Goal: Find specific page/section: Find specific page/section

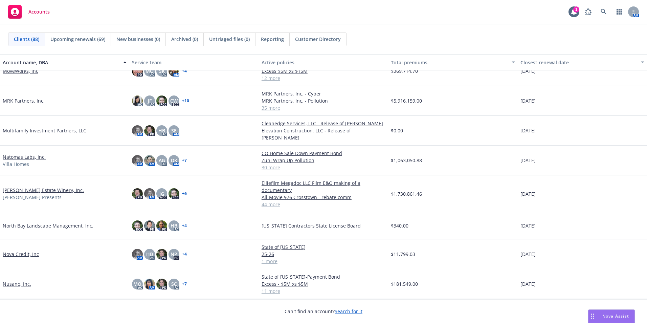
scroll to position [1184, 0]
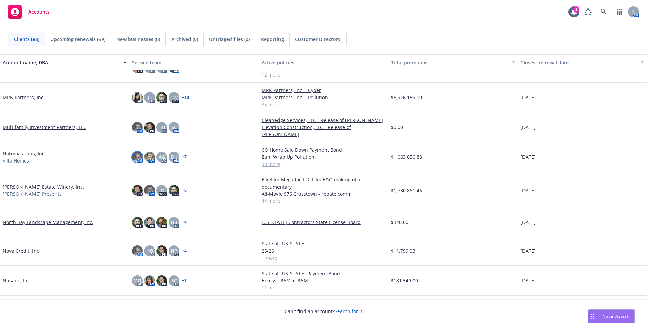
click at [139, 156] on img at bounding box center [137, 157] width 11 height 11
click at [148, 156] on img at bounding box center [149, 157] width 11 height 11
click at [159, 153] on span "AG" at bounding box center [162, 156] width 6 height 7
click at [174, 154] on span "DK" at bounding box center [174, 156] width 6 height 7
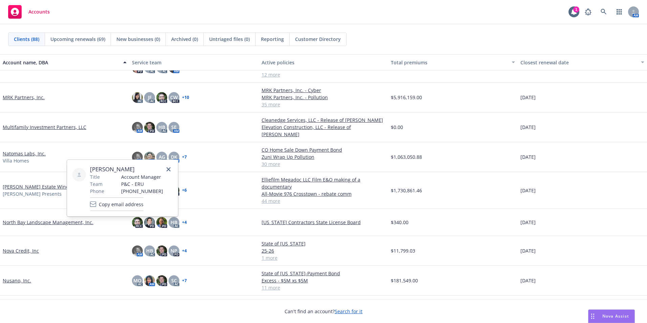
click at [26, 152] on link "Natomas Labs, Inc." at bounding box center [24, 153] width 43 height 7
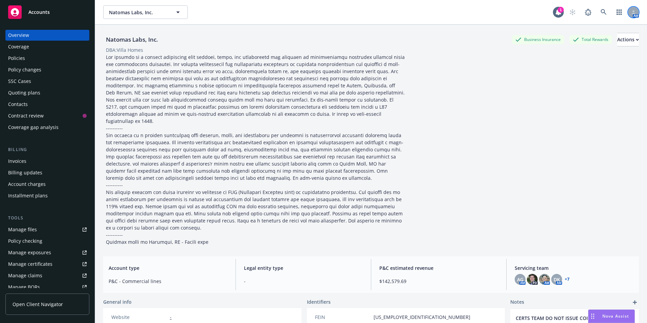
click at [631, 13] on icon at bounding box center [633, 12] width 4 height 4
click at [573, 91] on div "Natomas Labs, Inc. Business Insurance Total Rewards Actions DBA: Villa Homes" at bounding box center [371, 139] width 536 height 212
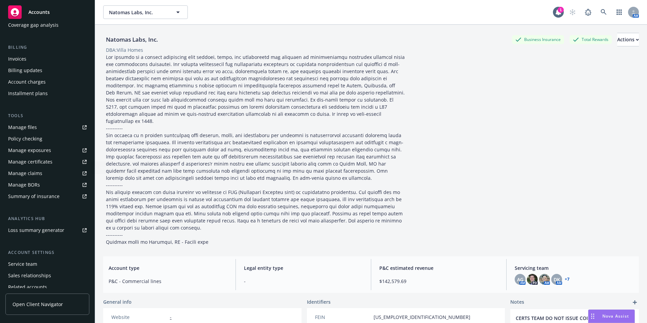
scroll to position [130, 0]
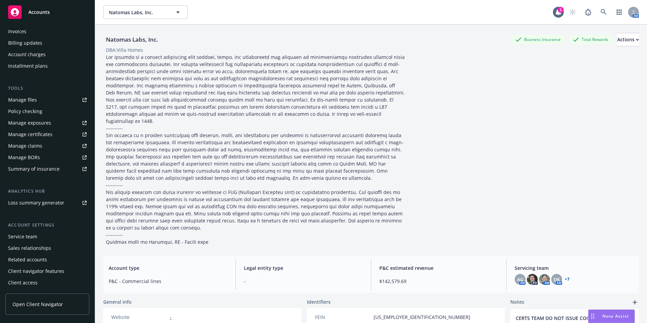
click at [24, 236] on div "Service team" at bounding box center [22, 236] width 29 height 11
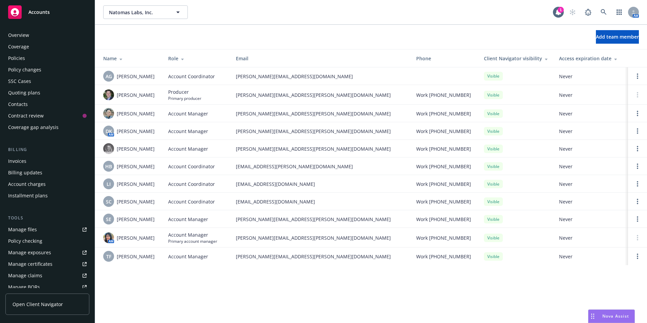
click at [24, 32] on div "Overview" at bounding box center [18, 35] width 21 height 11
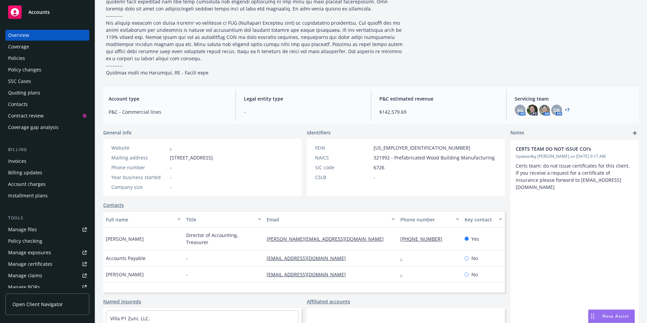
scroll to position [169, 0]
